Goal: Find specific page/section: Find specific page/section

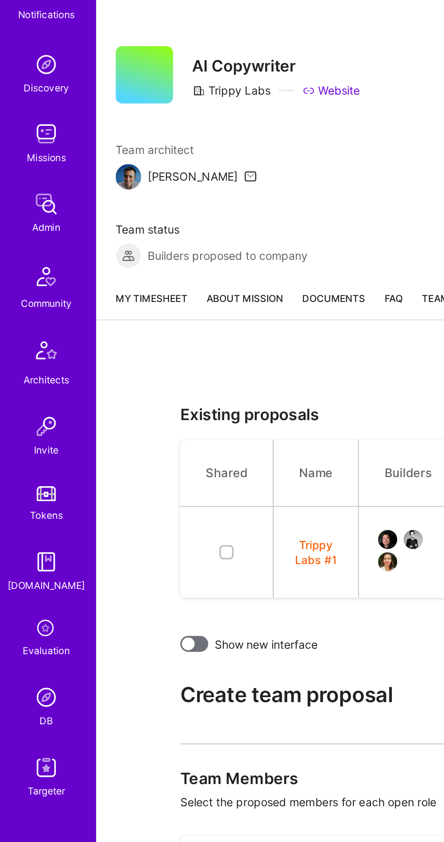
click at [26, 193] on div "Admin" at bounding box center [27, 195] width 16 height 9
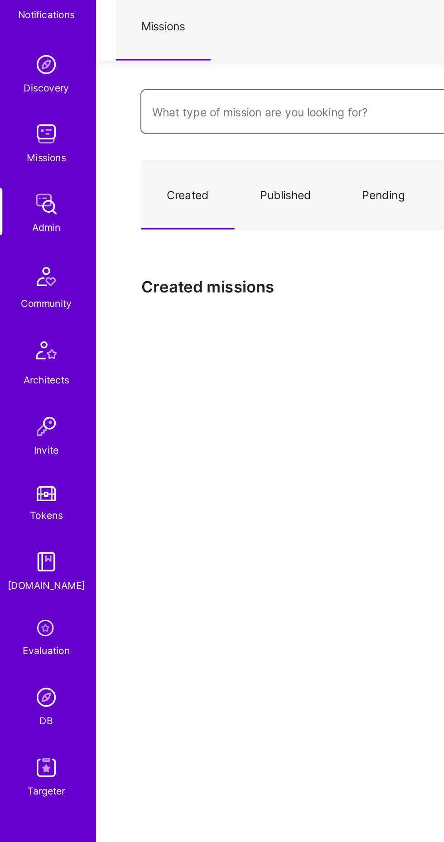
click at [124, 131] on input at bounding box center [239, 130] width 306 height 22
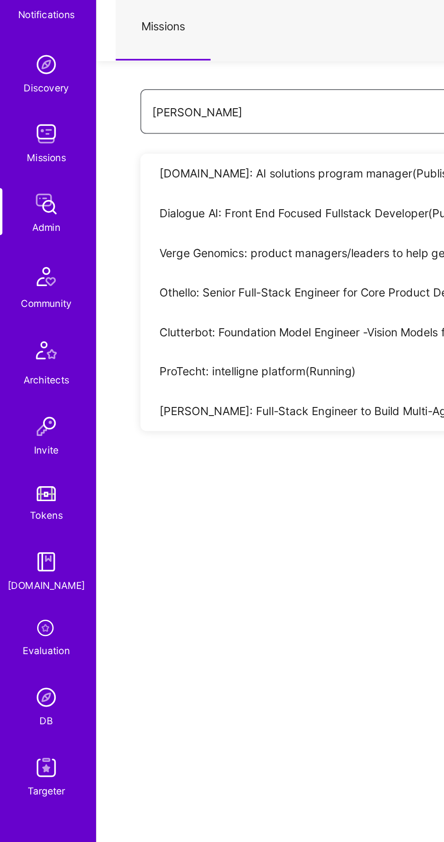
type input "Robbyn"
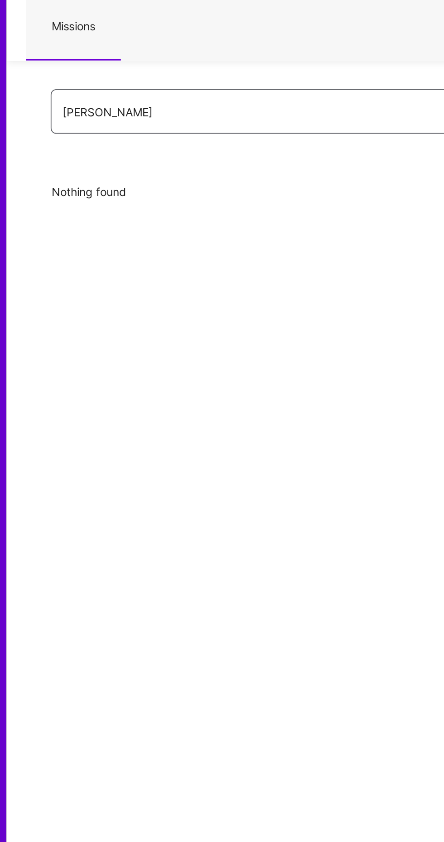
click at [126, 132] on input "Robbyn" at bounding box center [239, 130] width 306 height 22
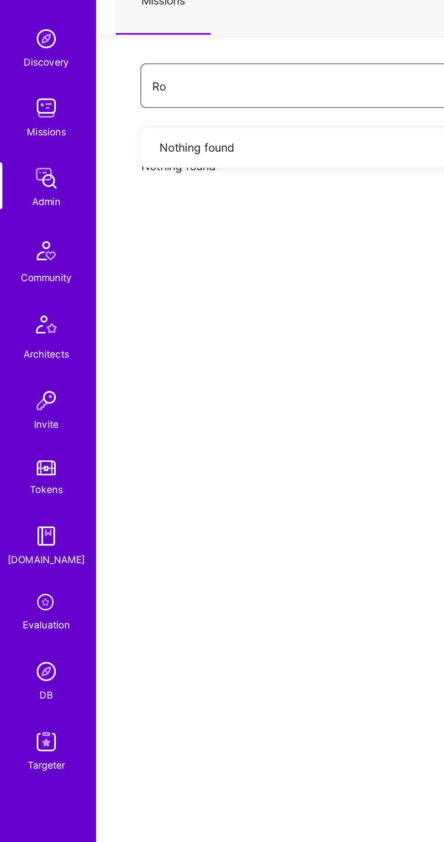
type input "Ro"
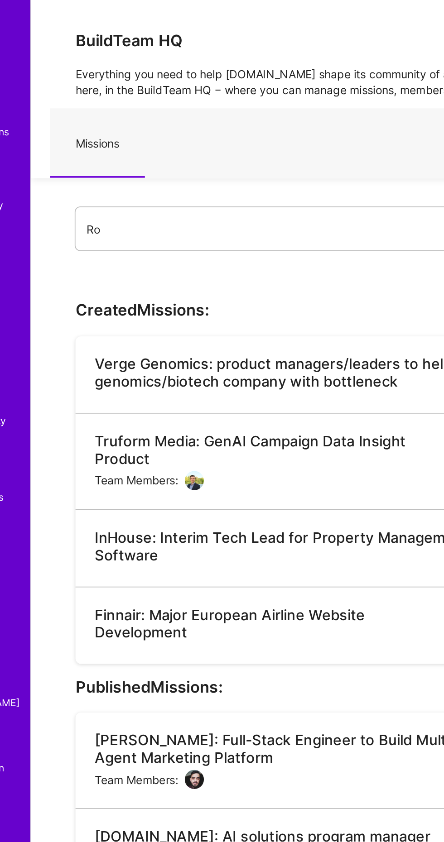
click at [223, 420] on div "[PERSON_NAME]: Full-Stack Engineer to Build Multi-Agent Marketing Platform" at bounding box center [205, 425] width 229 height 20
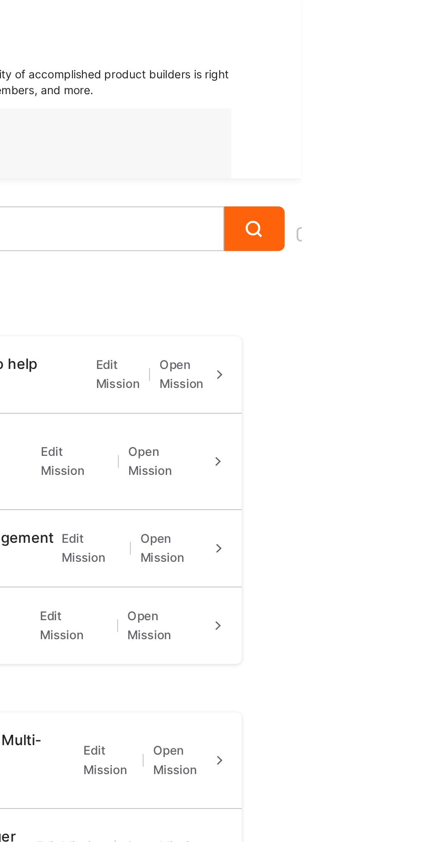
click at [329, 424] on link "Edit Mission" at bounding box center [334, 432] width 28 height 22
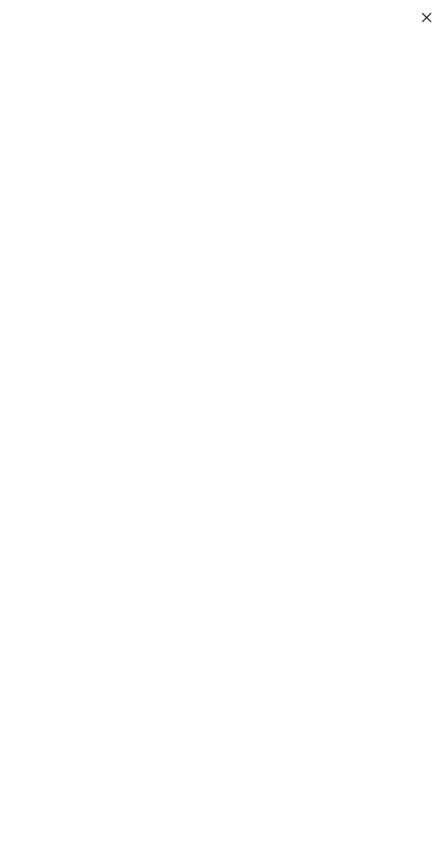
click at [429, 13] on button at bounding box center [433, 9] width 11 height 14
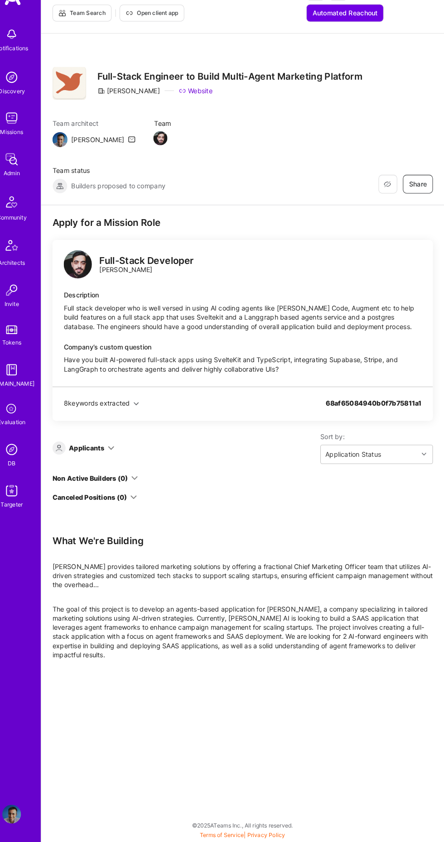
scroll to position [215, 0]
